Goal: Task Accomplishment & Management: Use online tool/utility

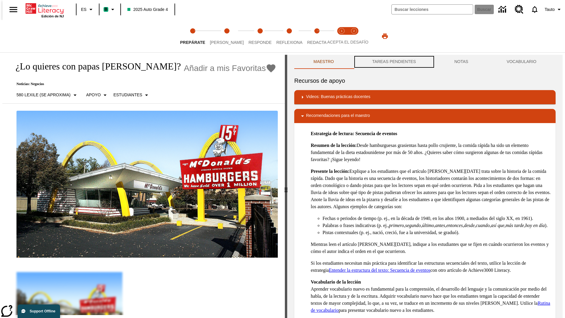
click at [393, 62] on button "TAREAS PENDIENTES" at bounding box center [394, 62] width 82 height 14
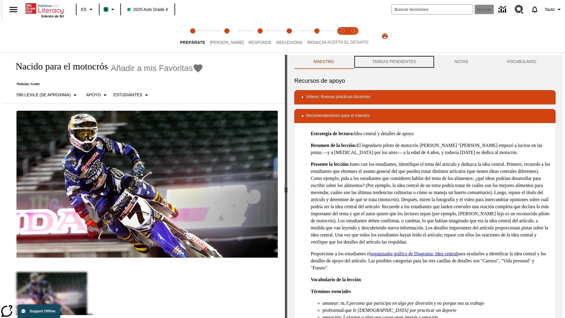
click at [393, 62] on button "TAREAS PENDIENTES" at bounding box center [394, 62] width 82 height 14
